Goal: Information Seeking & Learning: Learn about a topic

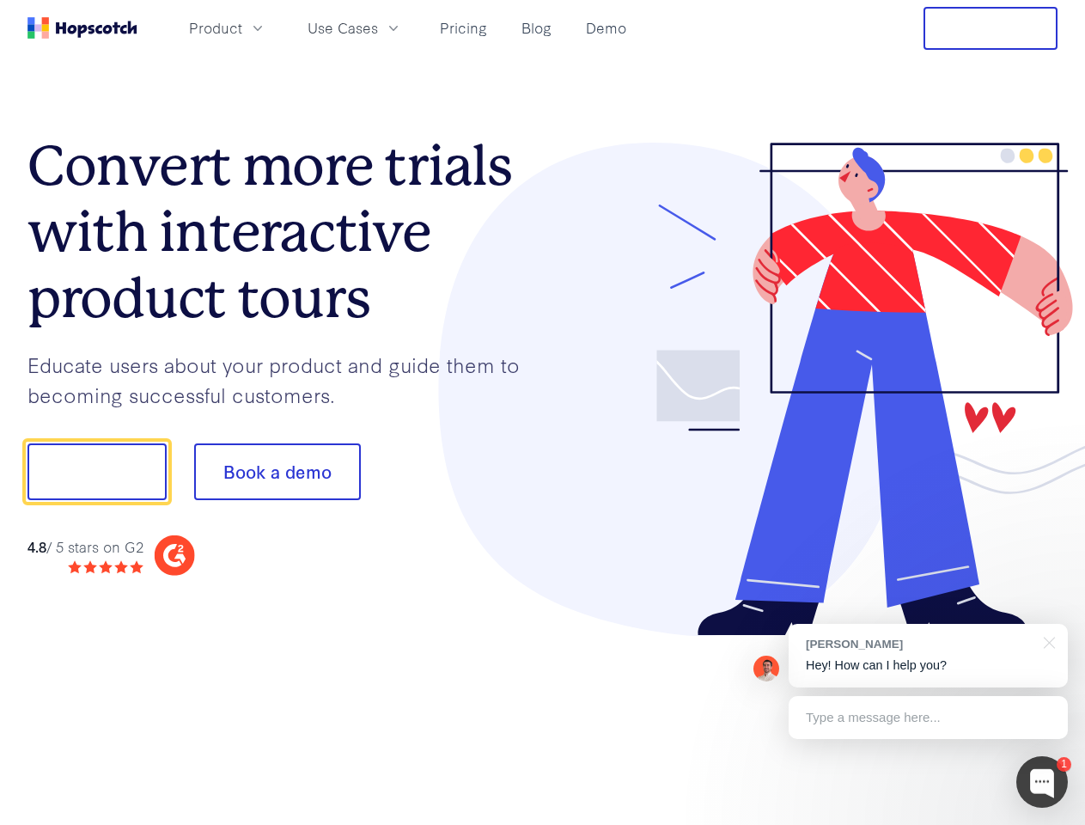
click at [543, 412] on div at bounding box center [800, 390] width 515 height 494
click at [242, 27] on span "Product" at bounding box center [215, 27] width 53 height 21
click at [378, 27] on span "Use Cases" at bounding box center [343, 27] width 70 height 21
click at [990, 28] on button "Free Trial" at bounding box center [990, 28] width 134 height 43
click at [96, 472] on button "Show me!" at bounding box center [96, 471] width 139 height 57
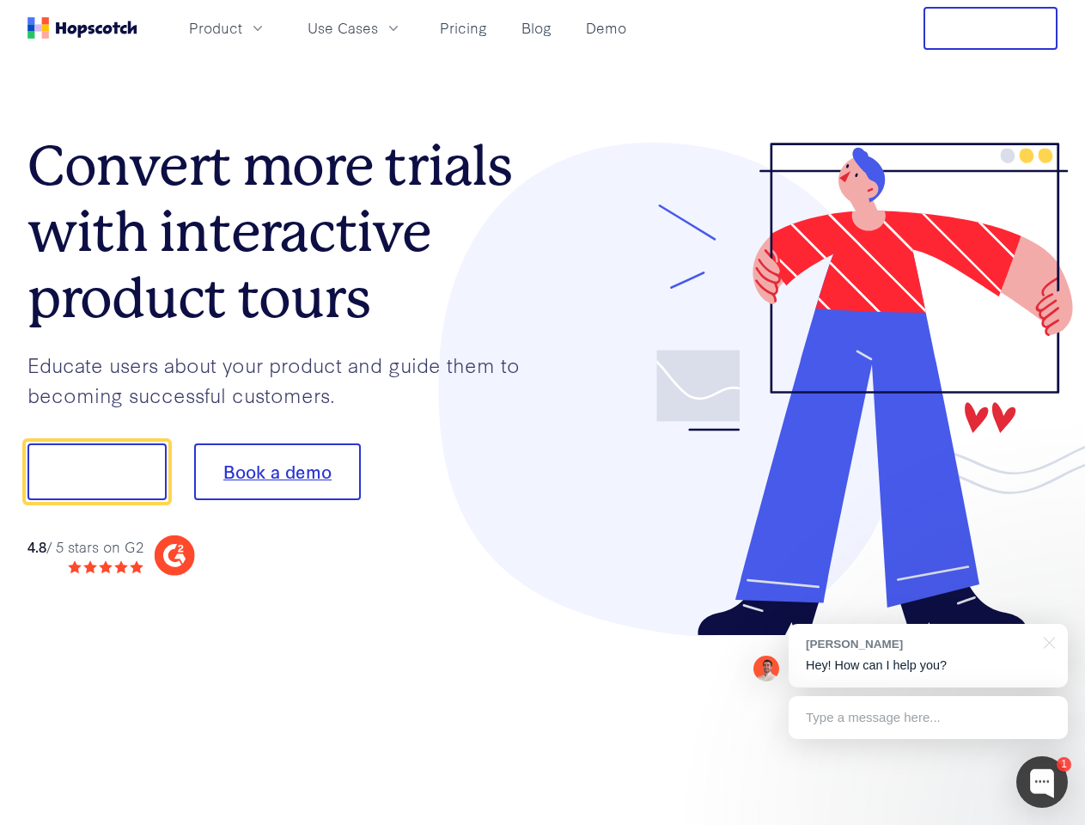
click at [277, 472] on button "Book a demo" at bounding box center [277, 471] width 167 height 57
click at [1042, 782] on div at bounding box center [1042, 782] width 52 height 52
click at [928, 655] on div "[PERSON_NAME] Hey! How can I help you?" at bounding box center [928, 656] width 279 height 64
click at [1046, 641] on div at bounding box center [907, 469] width 322 height 573
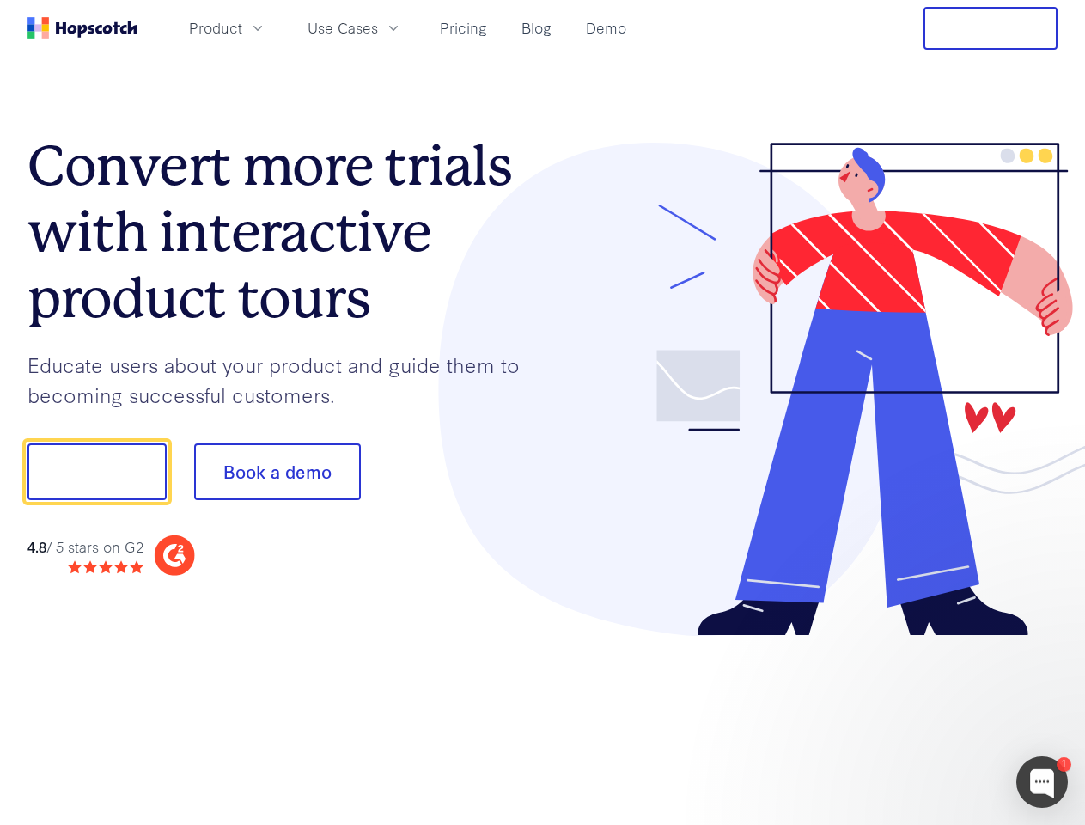
click at [928, 717] on div at bounding box center [907, 584] width 322 height 343
